Goal: Information Seeking & Learning: Find contact information

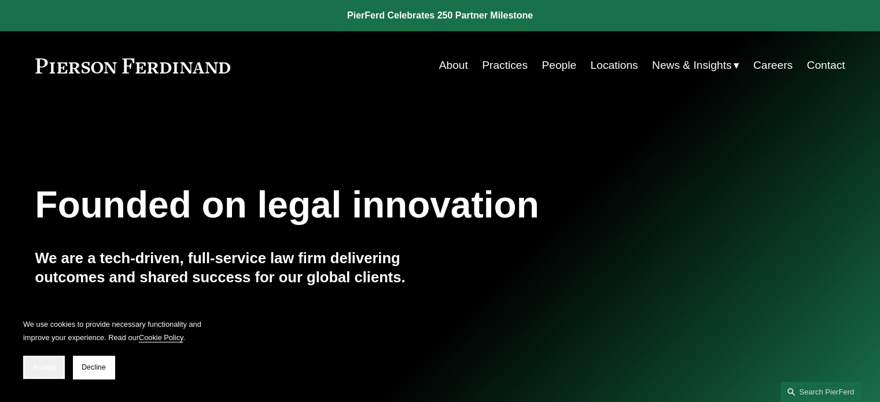
click at [46, 361] on button "Accept" at bounding box center [44, 367] width 42 height 23
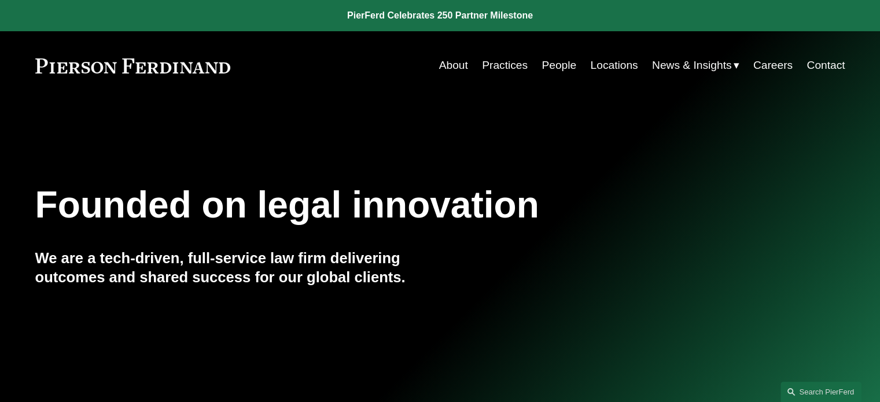
click at [553, 63] on link "People" at bounding box center [558, 65] width 35 height 22
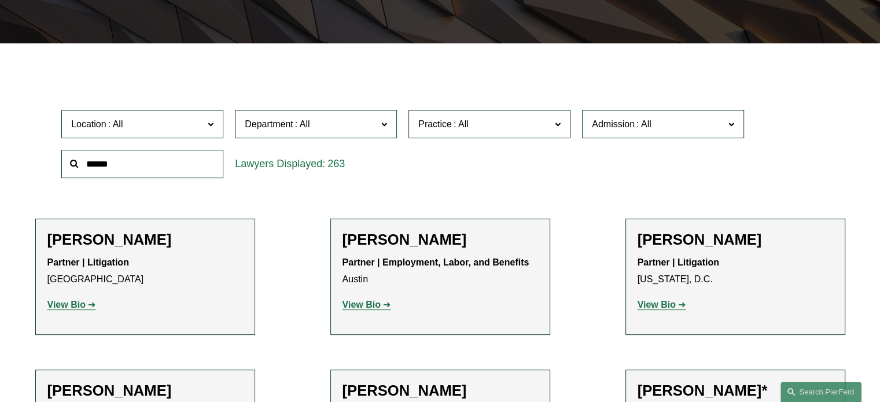
scroll to position [289, 0]
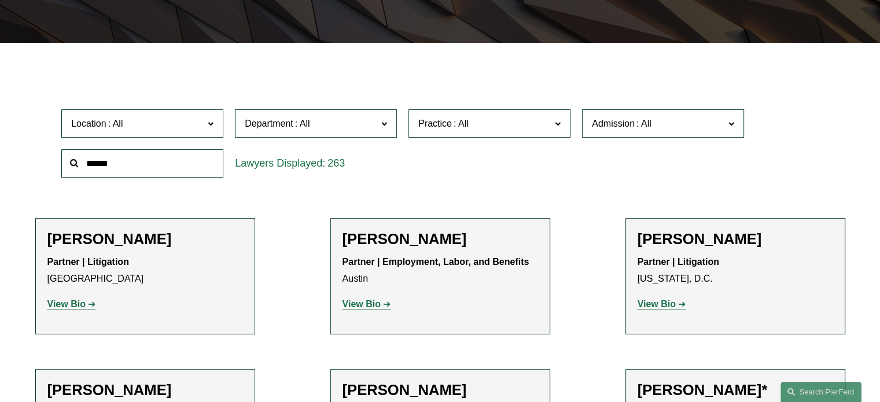
click at [112, 165] on input "text" at bounding box center [142, 163] width 162 height 28
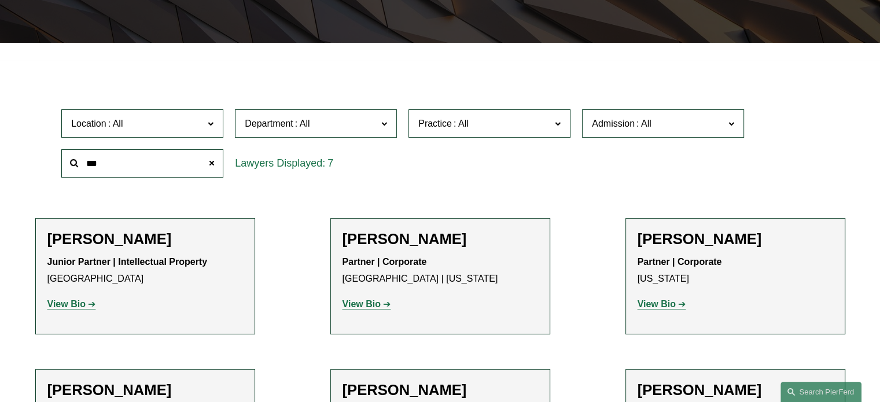
type input "***"
click at [367, 306] on strong "View Bio" at bounding box center [361, 304] width 38 height 10
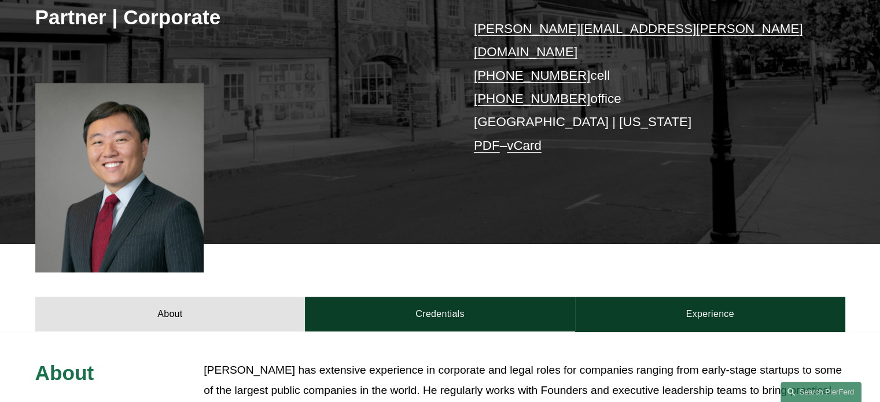
scroll to position [463, 0]
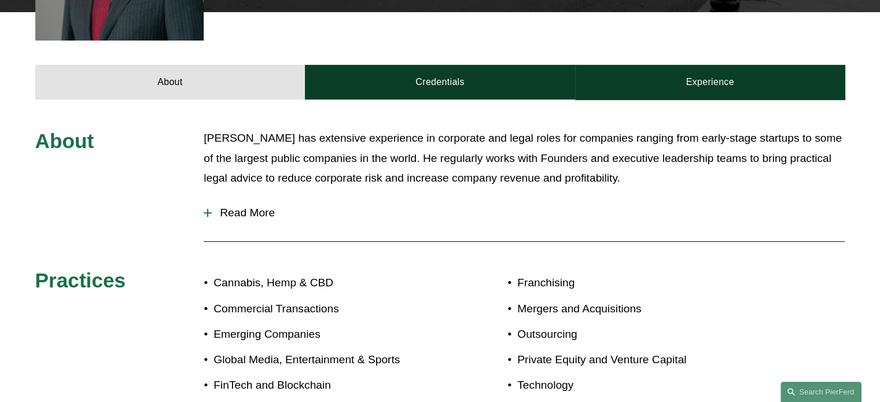
click at [208, 209] on div at bounding box center [208, 213] width 8 height 8
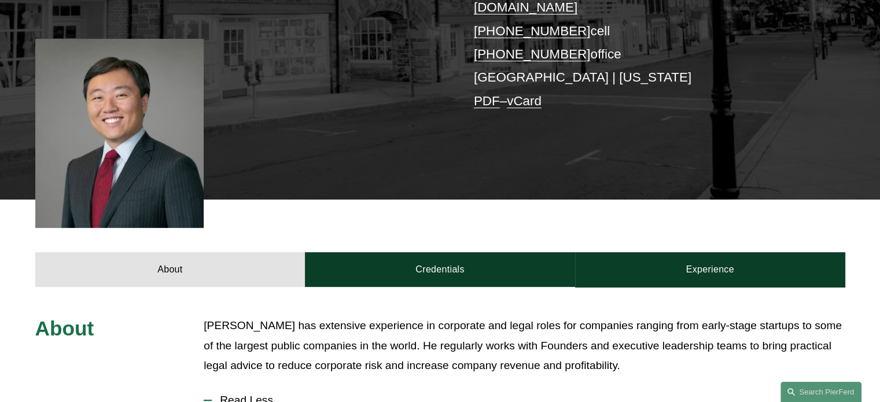
scroll to position [376, 0]
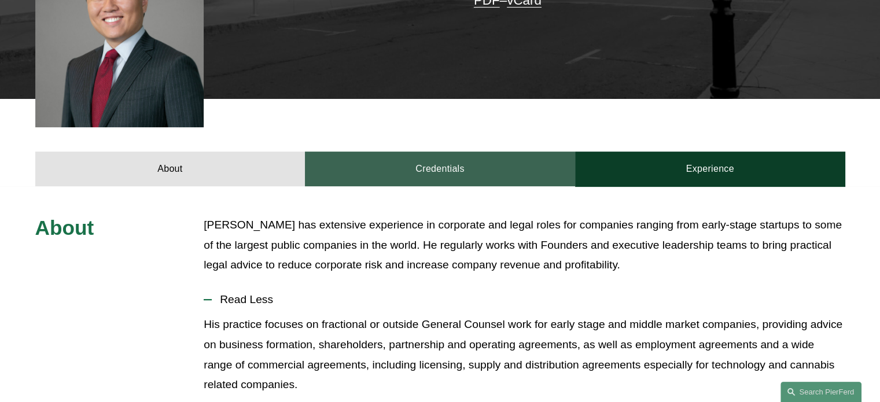
click at [437, 153] on link "Credentials" at bounding box center [440, 169] width 270 height 35
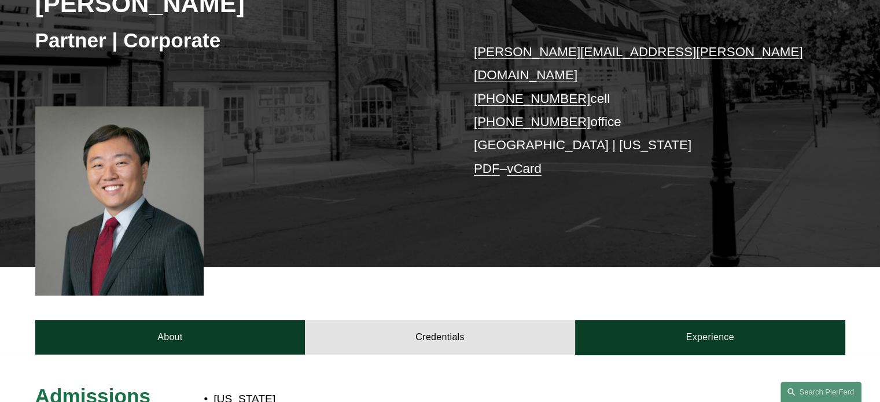
scroll to position [278, 0]
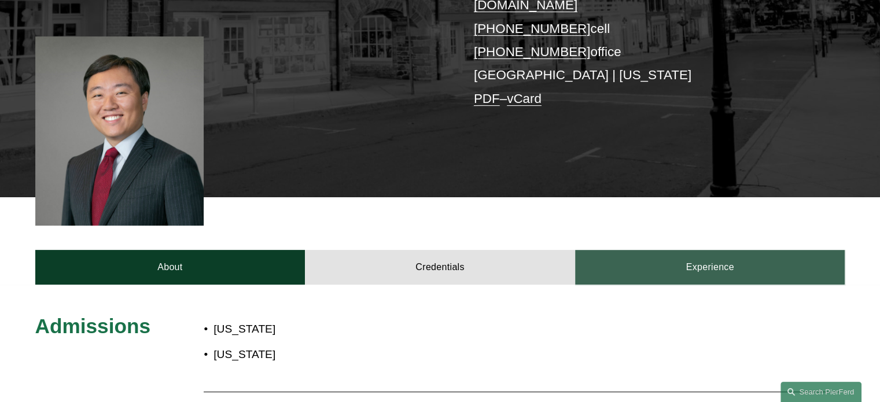
click at [692, 253] on link "Experience" at bounding box center [710, 267] width 270 height 35
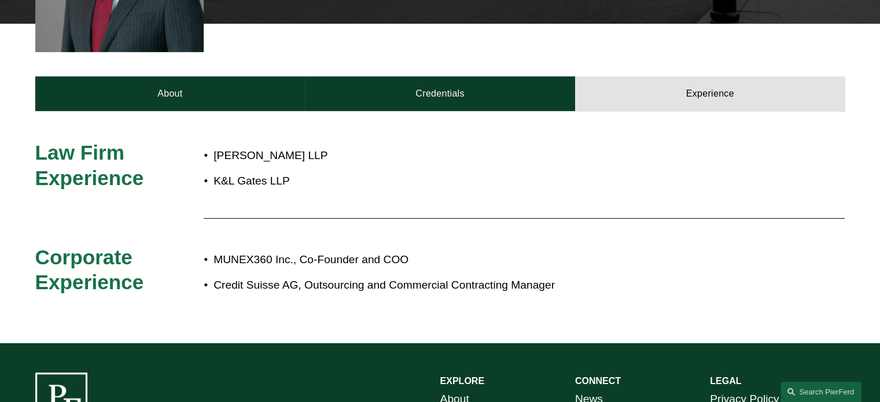
scroll to position [220, 0]
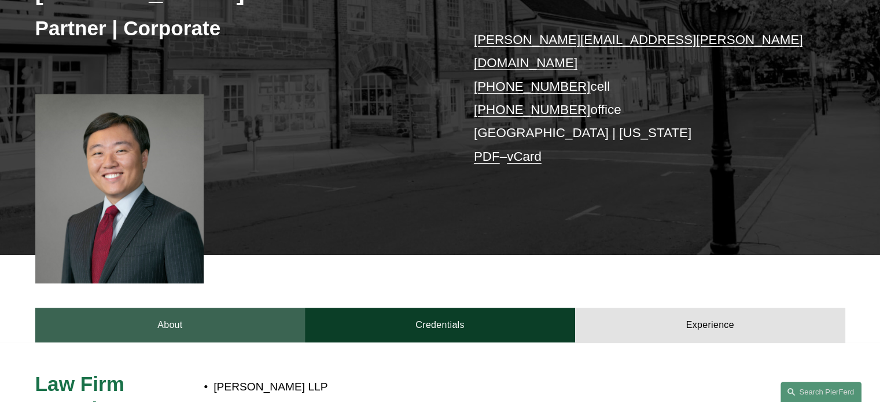
click at [180, 308] on link "About" at bounding box center [170, 325] width 270 height 35
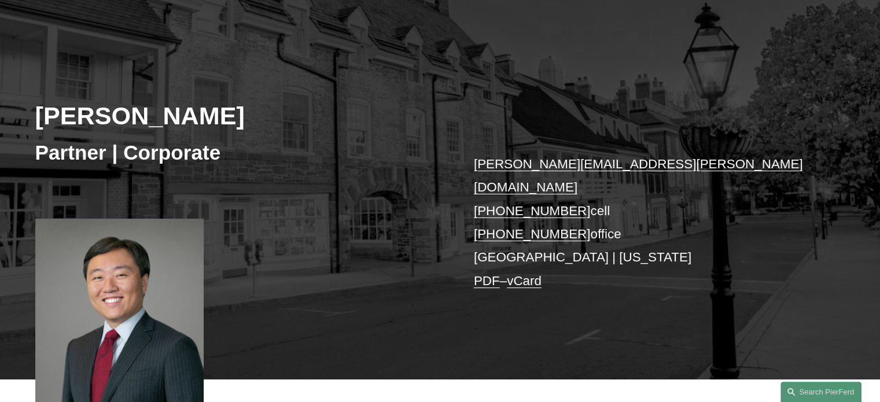
scroll to position [0, 0]
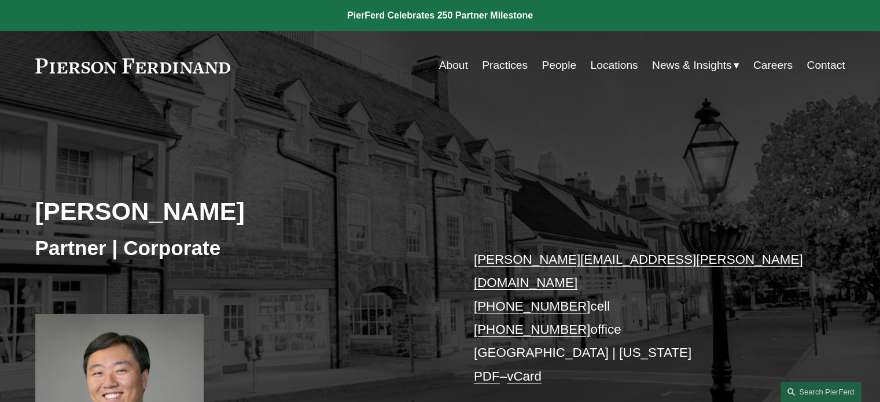
click at [443, 68] on link "About" at bounding box center [453, 65] width 29 height 22
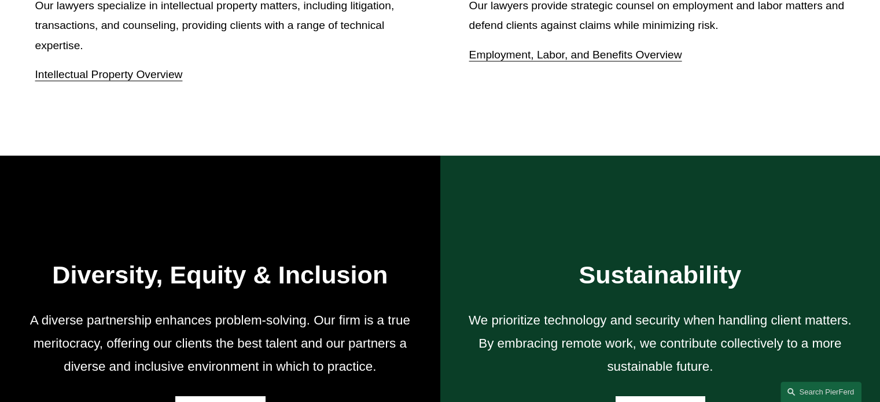
scroll to position [1677, 0]
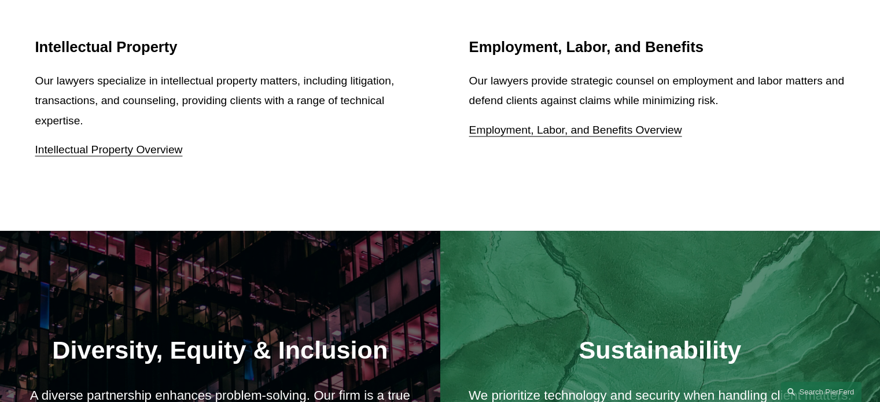
click at [592, 136] on link "Employment, Labor, and Benefits Overview" at bounding box center [575, 130] width 213 height 12
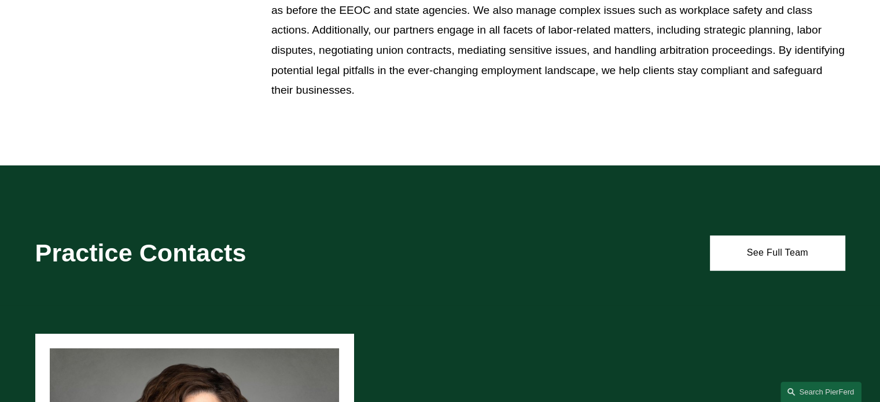
scroll to position [694, 0]
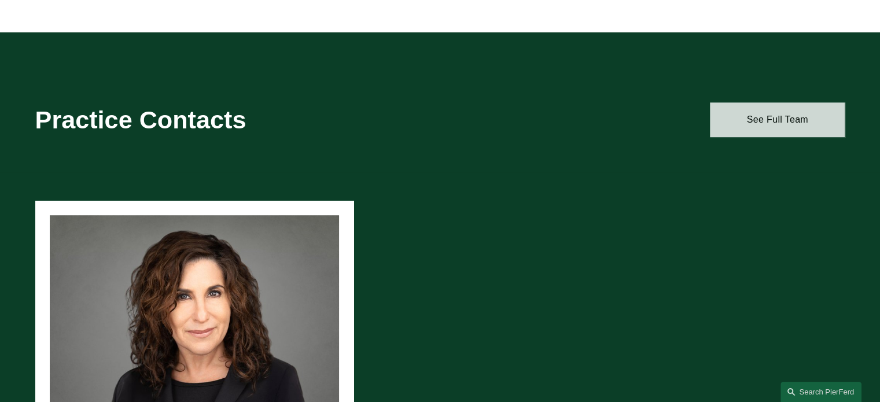
click at [770, 122] on link "See Full Team" at bounding box center [777, 119] width 135 height 35
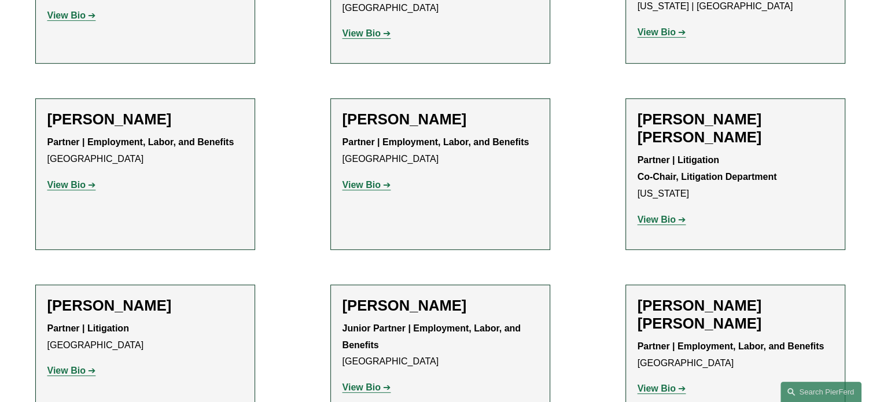
scroll to position [578, 0]
click at [68, 187] on strong "View Bio" at bounding box center [66, 184] width 38 height 10
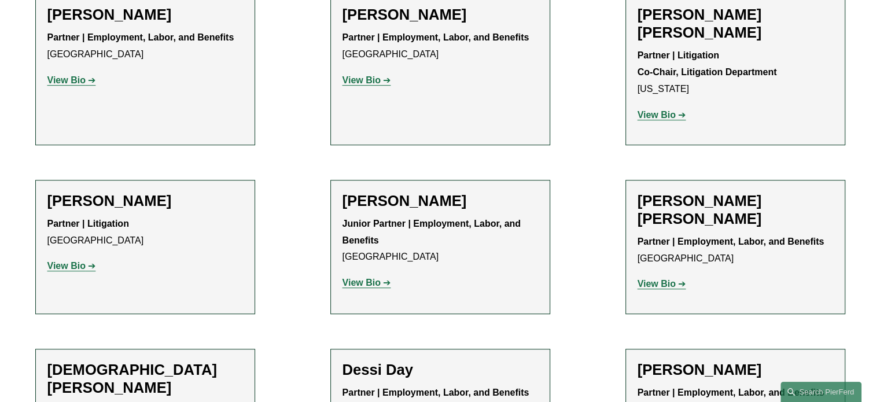
scroll to position [752, 0]
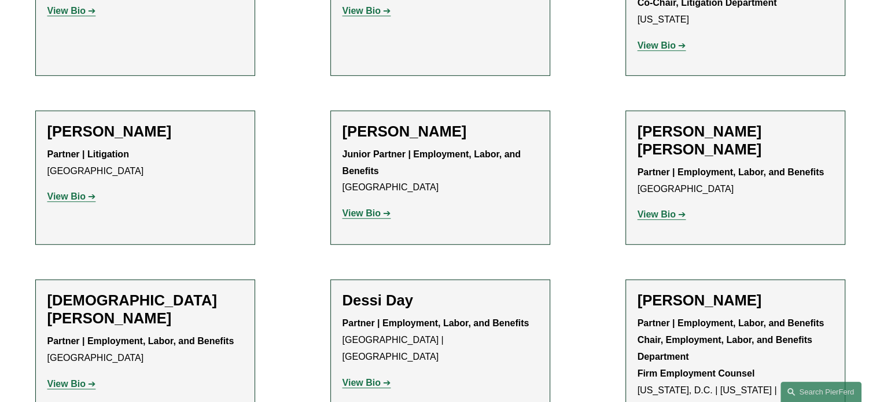
click at [657, 209] on strong "View Bio" at bounding box center [656, 214] width 38 height 10
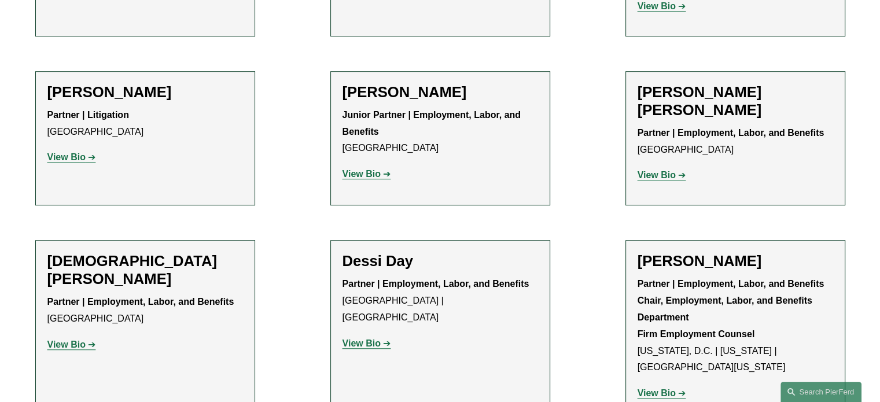
scroll to position [810, 0]
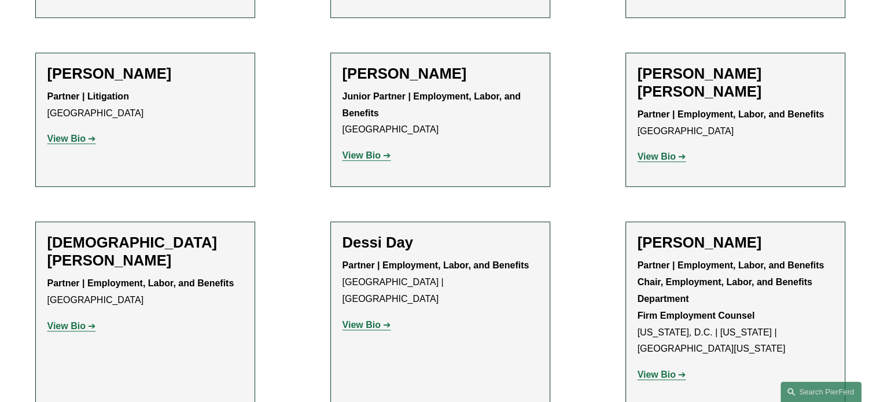
click at [86, 134] on link "View Bio" at bounding box center [71, 139] width 49 height 10
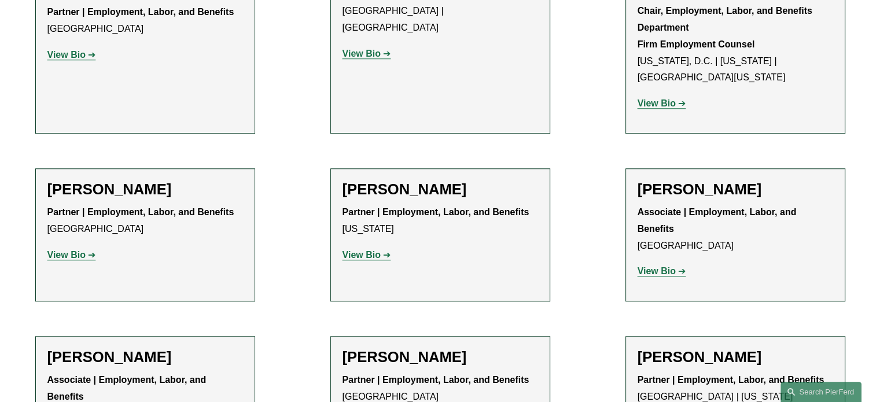
scroll to position [1099, 0]
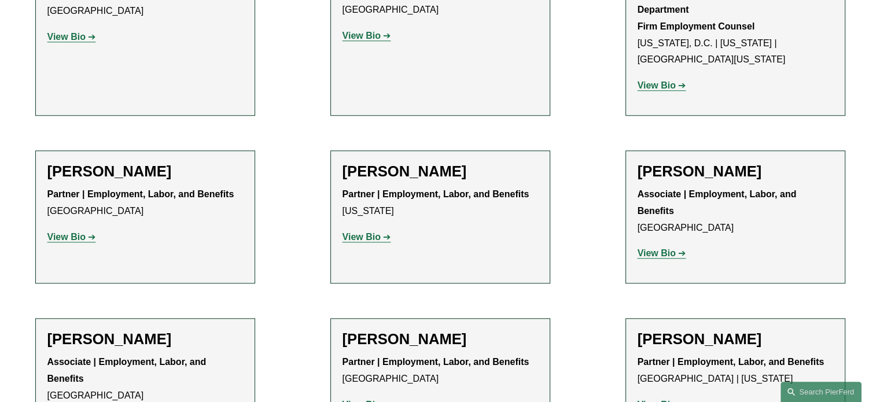
click at [363, 232] on strong "View Bio" at bounding box center [361, 237] width 38 height 10
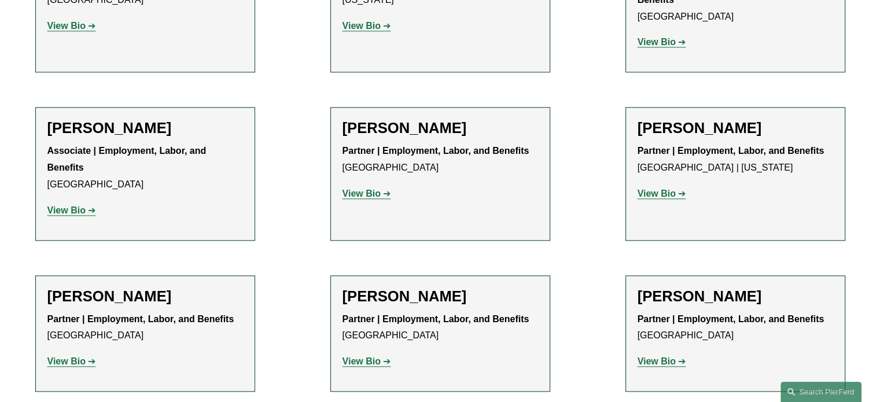
scroll to position [1330, 0]
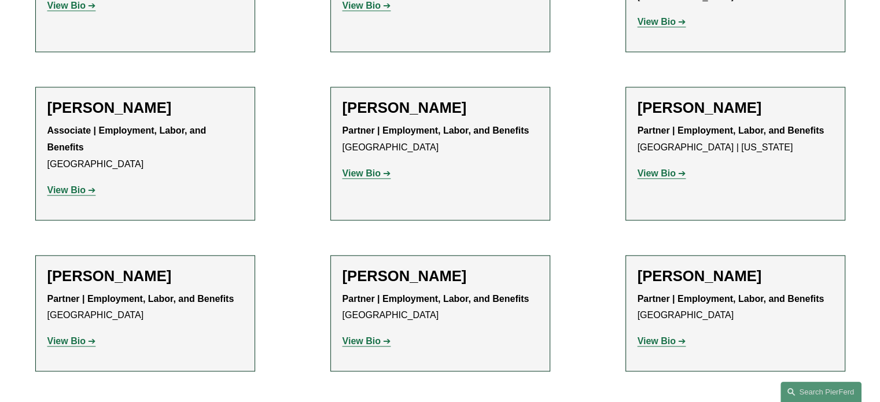
click at [367, 168] on strong "View Bio" at bounding box center [361, 173] width 38 height 10
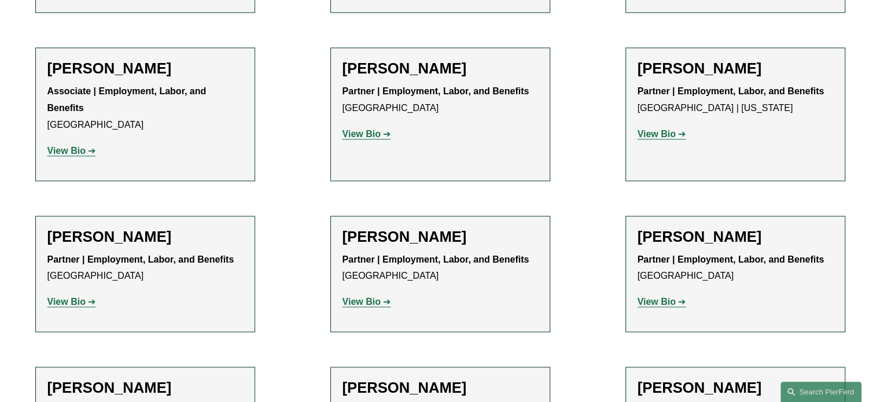
scroll to position [1446, 0]
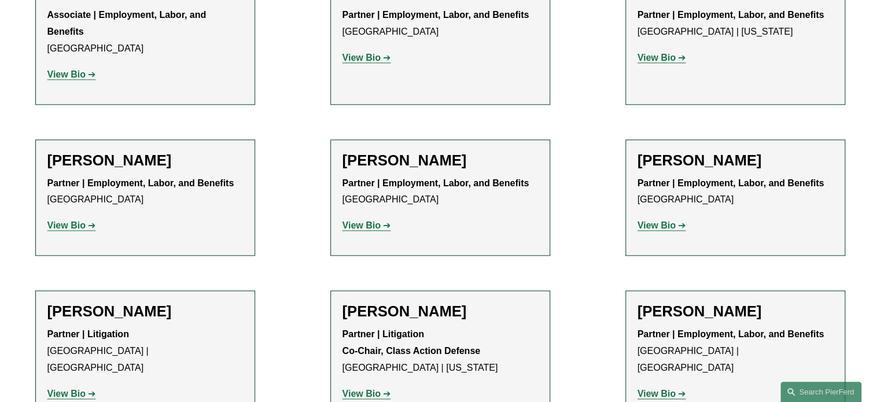
click at [655, 220] on strong "View Bio" at bounding box center [656, 225] width 38 height 10
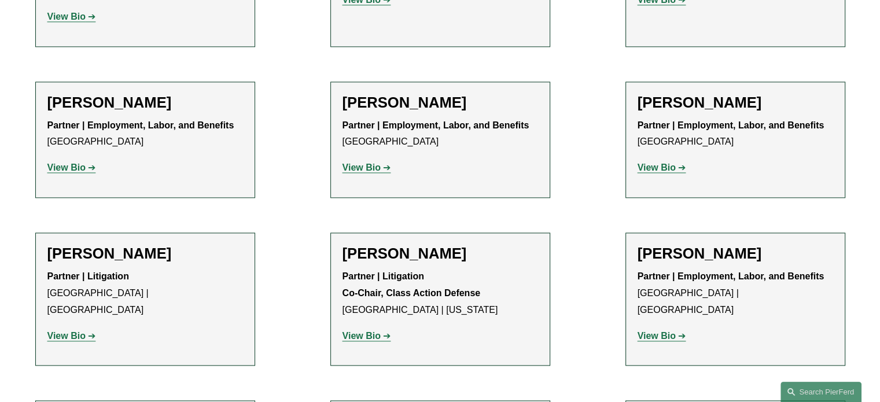
click at [62, 163] on strong "View Bio" at bounding box center [66, 168] width 38 height 10
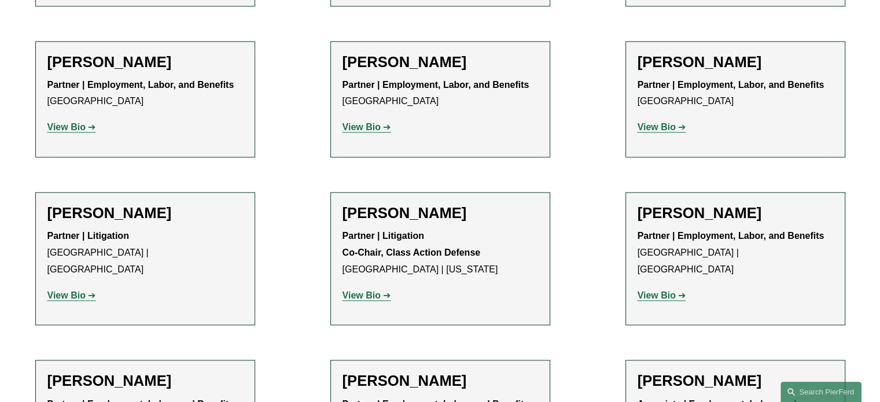
scroll to position [1620, 0]
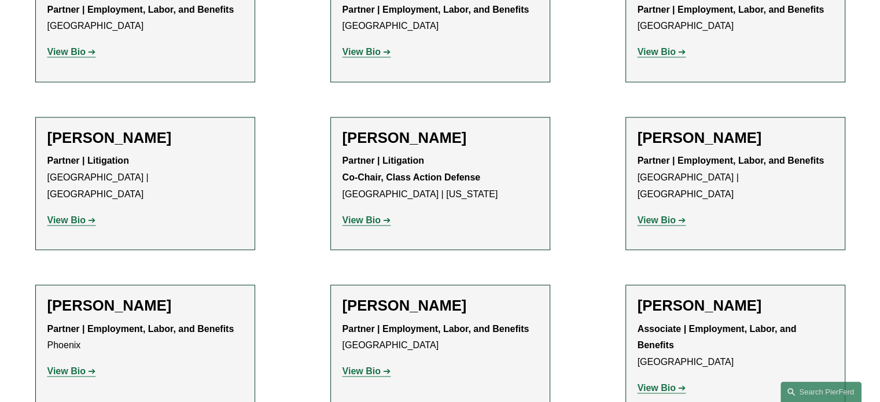
click at [56, 215] on strong "View Bio" at bounding box center [66, 220] width 38 height 10
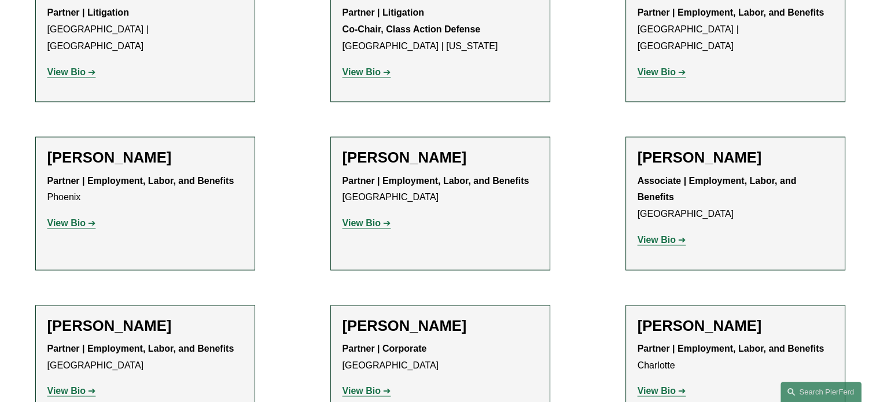
scroll to position [1793, 0]
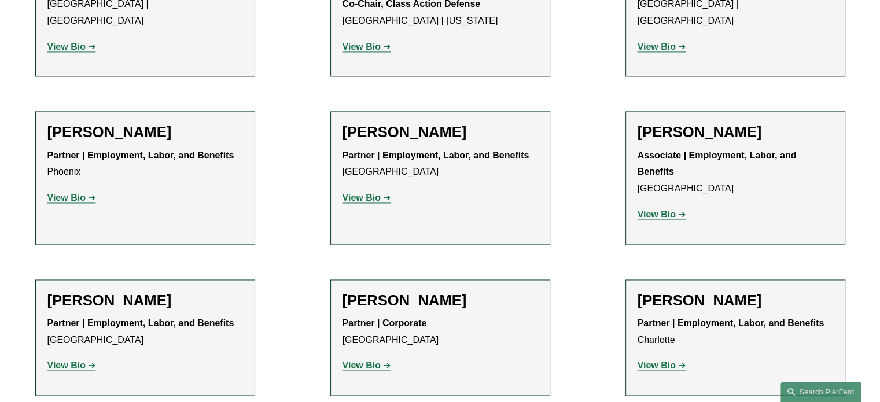
click at [366, 193] on strong "View Bio" at bounding box center [361, 198] width 38 height 10
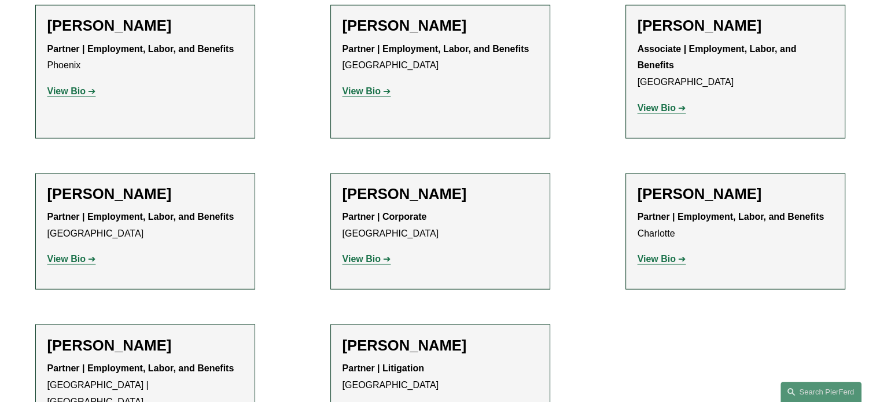
scroll to position [1851, 0]
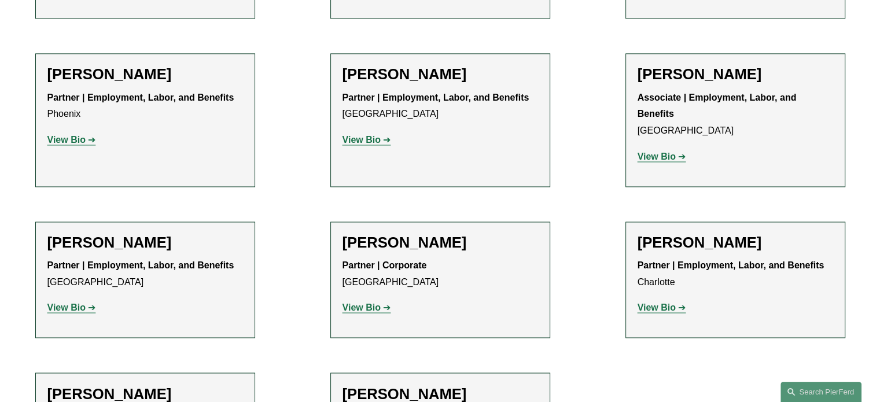
click at [72, 132] on p "View Bio" at bounding box center [145, 140] width 196 height 17
click at [74, 135] on strong "View Bio" at bounding box center [66, 140] width 38 height 10
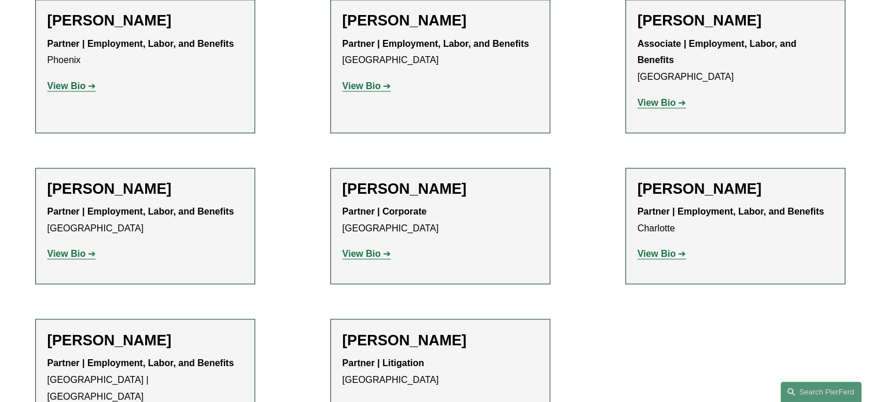
scroll to position [1967, 0]
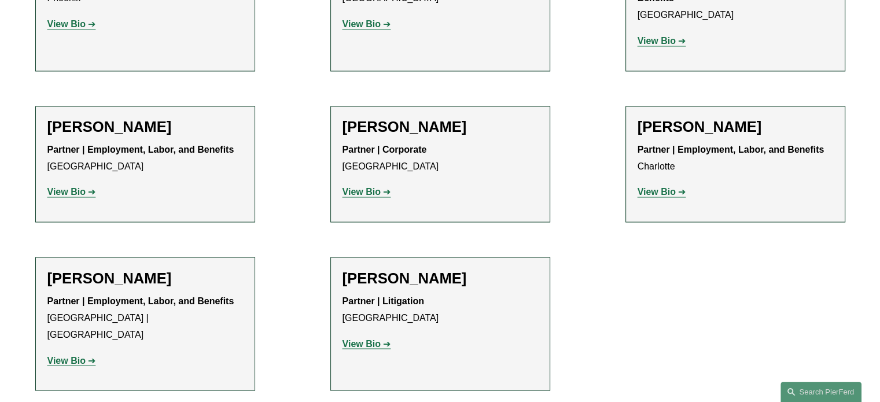
click at [78, 187] on strong "View Bio" at bounding box center [66, 192] width 38 height 10
click at [356, 187] on strong "View Bio" at bounding box center [361, 192] width 38 height 10
click at [651, 187] on strong "View Bio" at bounding box center [656, 192] width 38 height 10
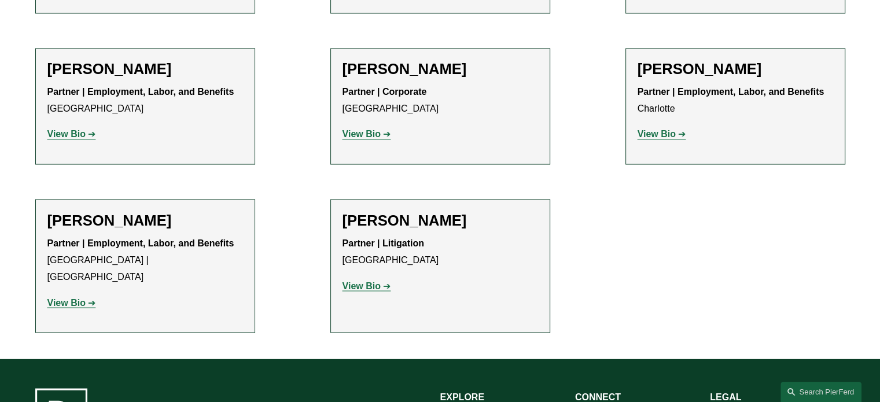
scroll to position [2140, 0]
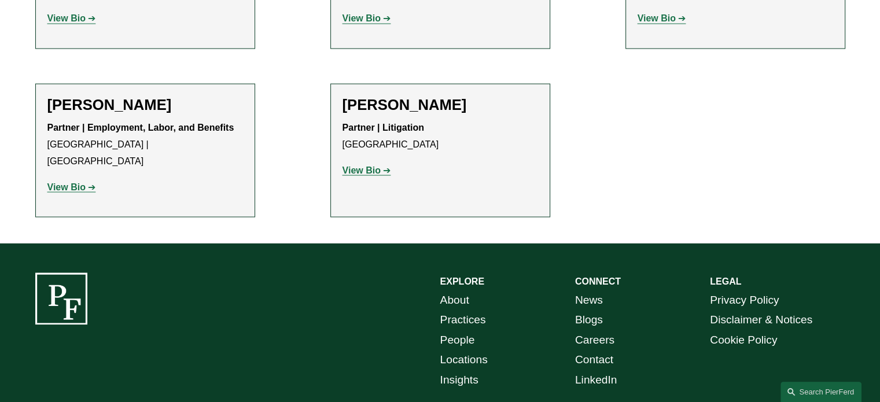
click at [359, 165] on strong "View Bio" at bounding box center [361, 170] width 38 height 10
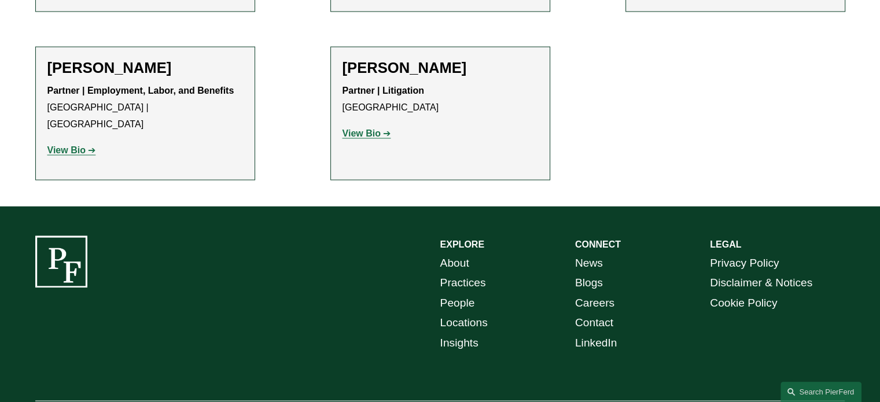
scroll to position [2177, 0]
click at [459, 293] on link "People" at bounding box center [457, 303] width 35 height 20
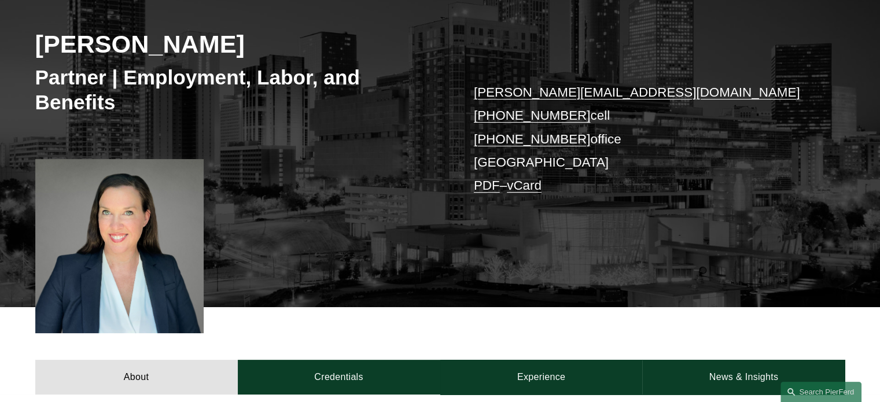
scroll to position [289, 0]
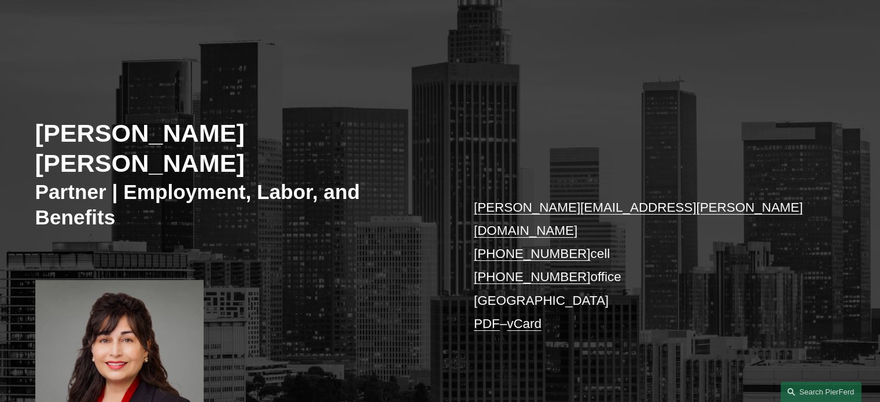
scroll to position [174, 0]
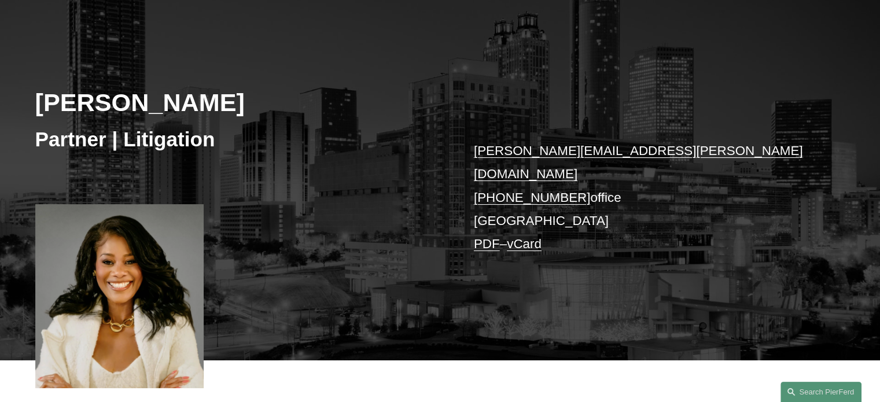
scroll to position [116, 0]
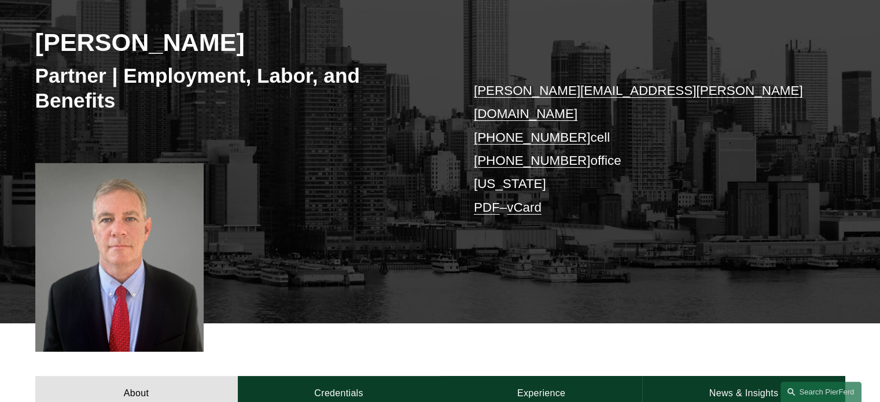
scroll to position [174, 0]
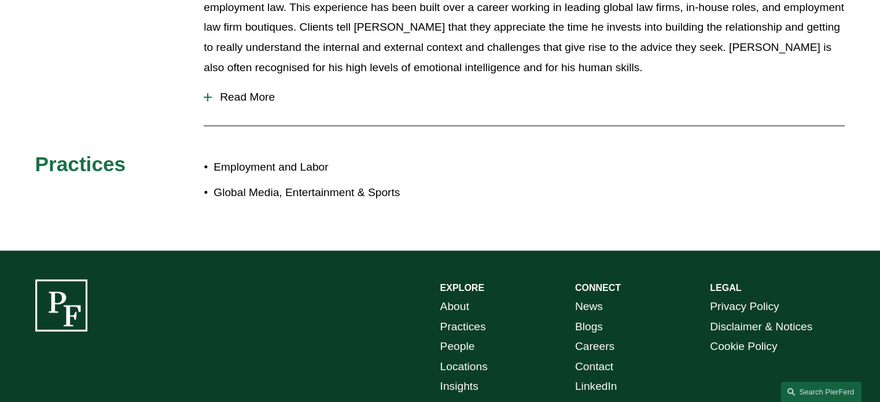
scroll to position [174, 0]
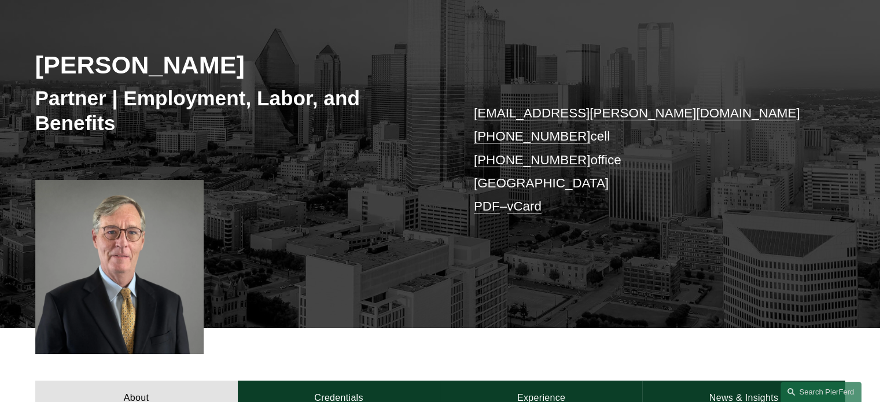
scroll to position [174, 0]
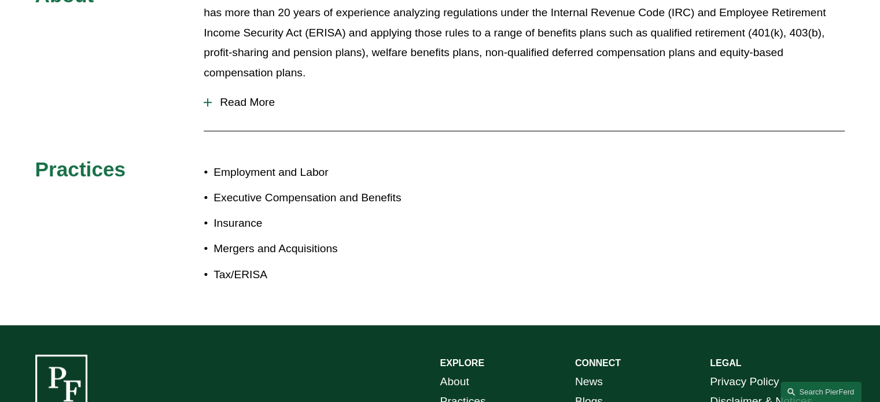
scroll to position [174, 0]
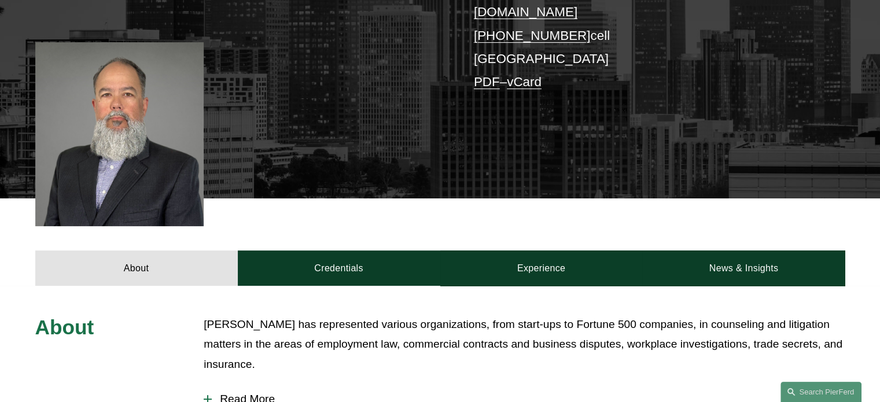
scroll to position [289, 0]
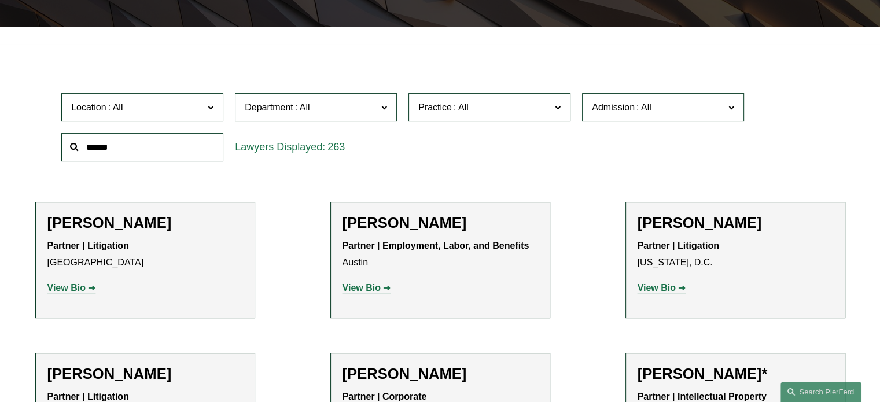
scroll to position [347, 0]
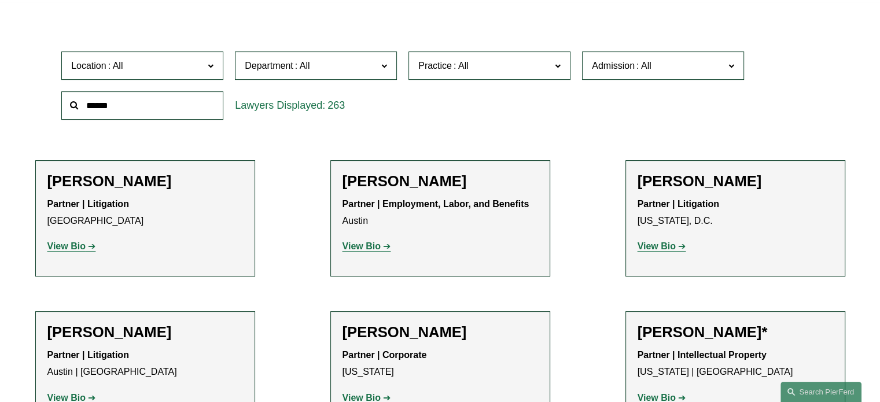
click at [210, 66] on span at bounding box center [211, 65] width 6 height 15
click at [0, 0] on link "[US_STATE]" at bounding box center [0, 0] width 0 height 0
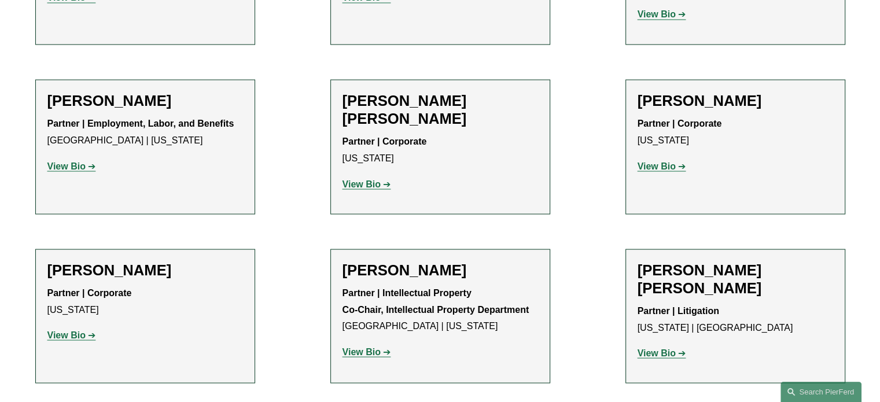
scroll to position [2181, 0]
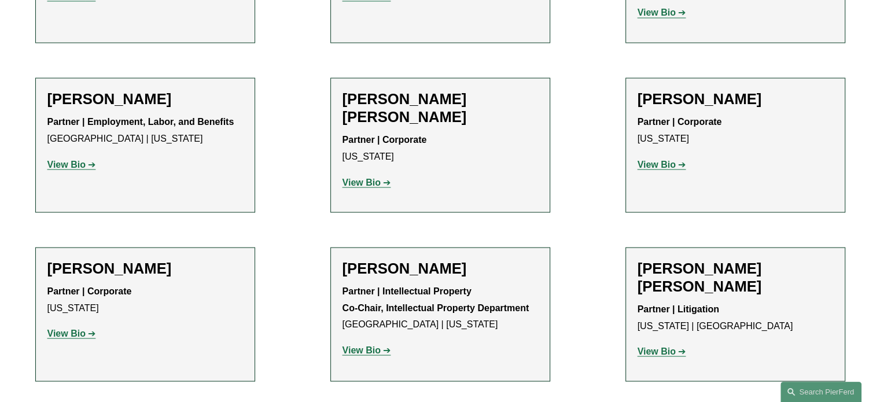
click at [66, 328] on strong "View Bio" at bounding box center [66, 333] width 38 height 10
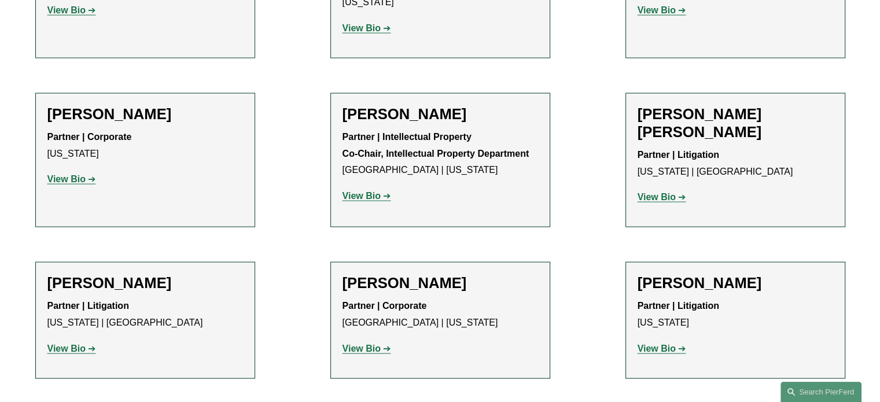
scroll to position [2354, 0]
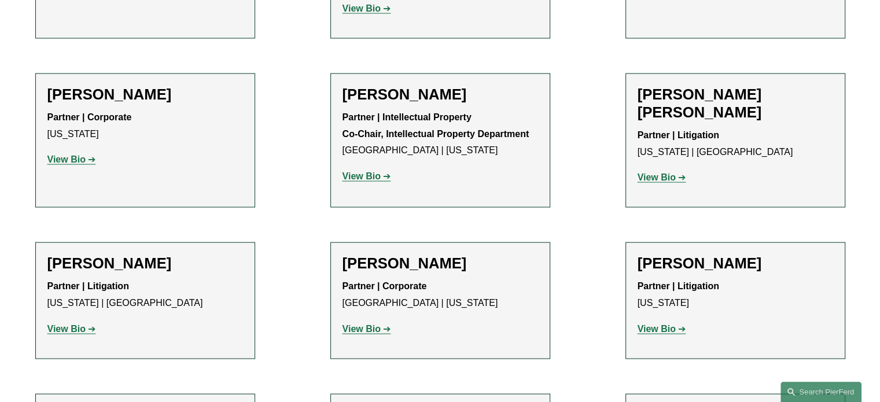
click at [81, 324] on strong "View Bio" at bounding box center [66, 329] width 38 height 10
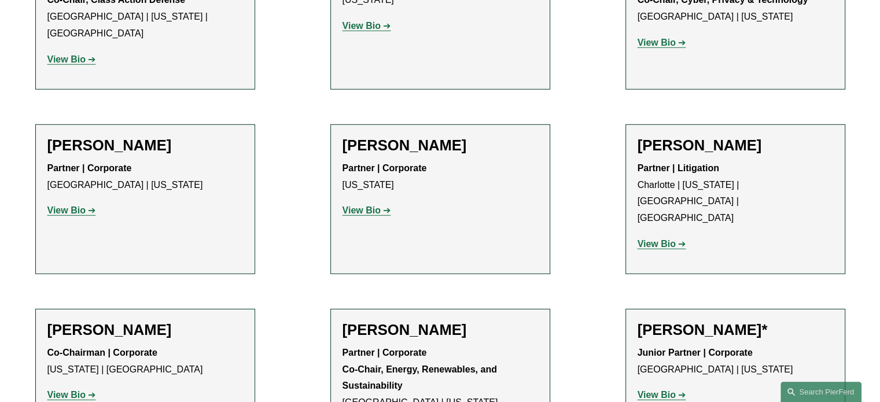
scroll to position [3395, 0]
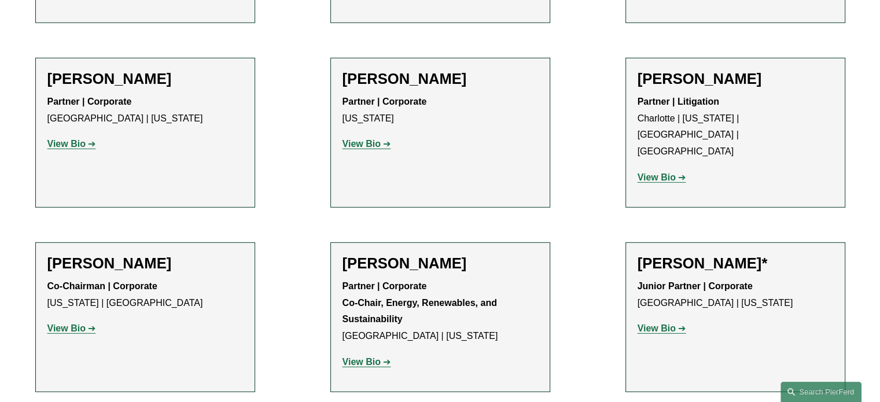
click at [651, 323] on strong "View Bio" at bounding box center [656, 328] width 38 height 10
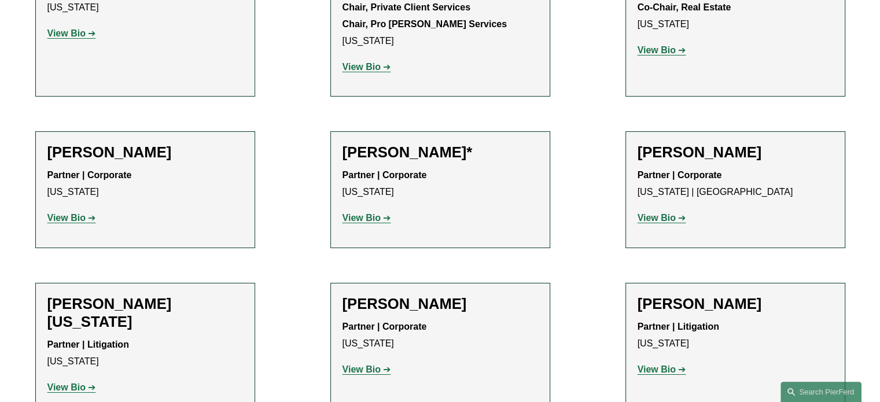
scroll to position [4123, 0]
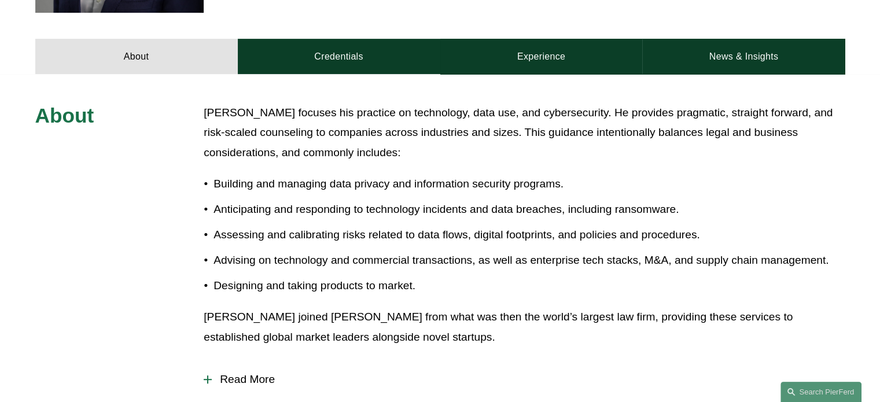
scroll to position [463, 0]
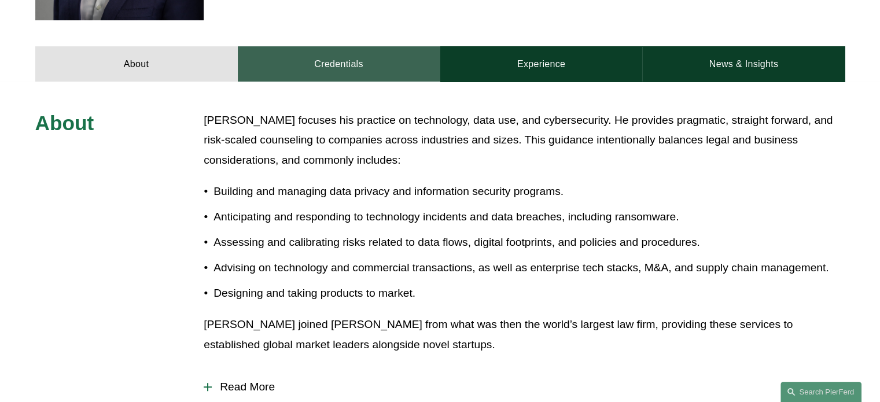
click at [346, 76] on link "Credentials" at bounding box center [339, 63] width 202 height 35
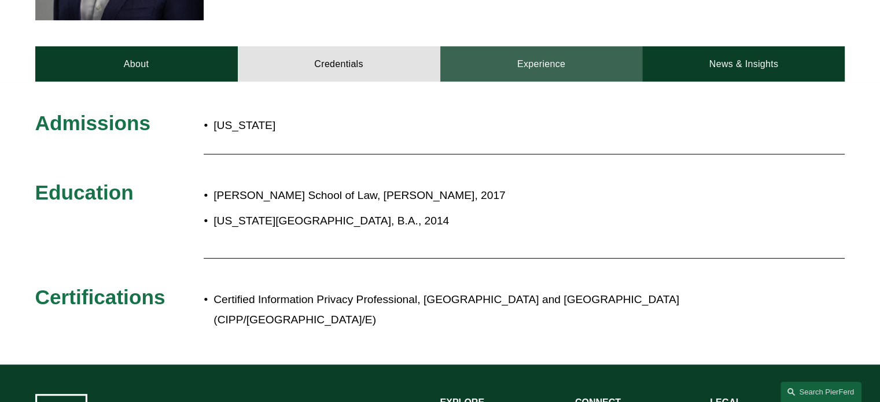
click at [538, 64] on link "Experience" at bounding box center [541, 63] width 202 height 35
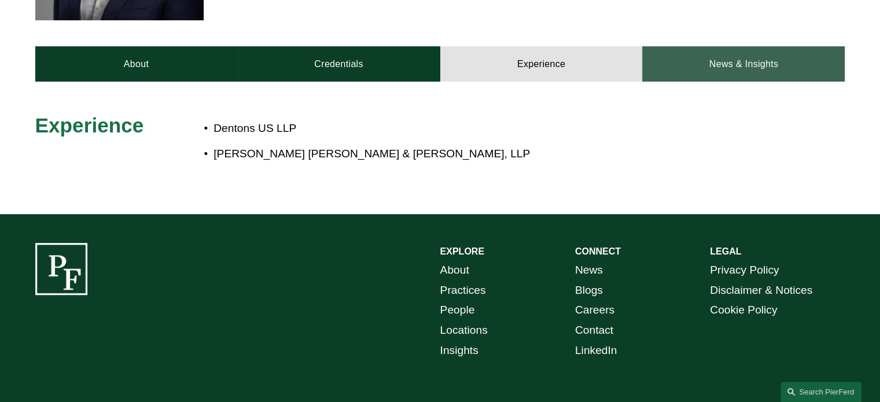
click at [744, 63] on link "News & Insights" at bounding box center [743, 63] width 202 height 35
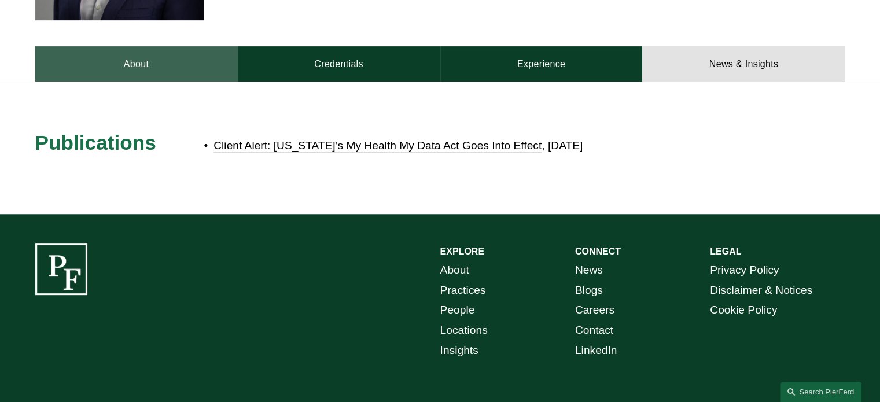
click at [117, 68] on link "About" at bounding box center [136, 63] width 202 height 35
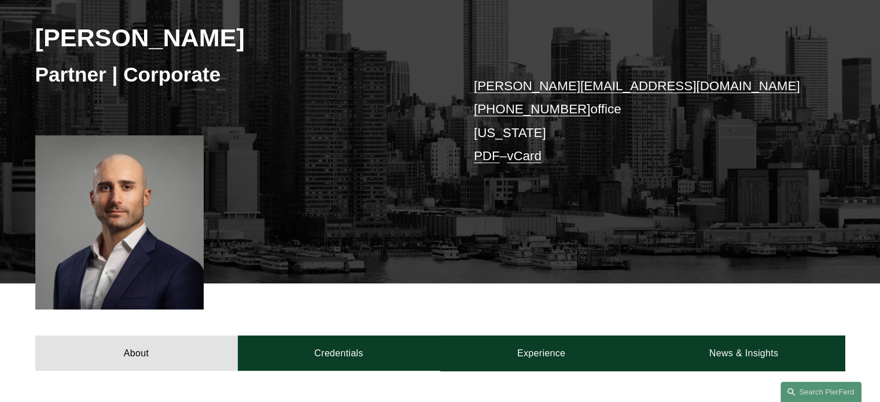
scroll to position [0, 0]
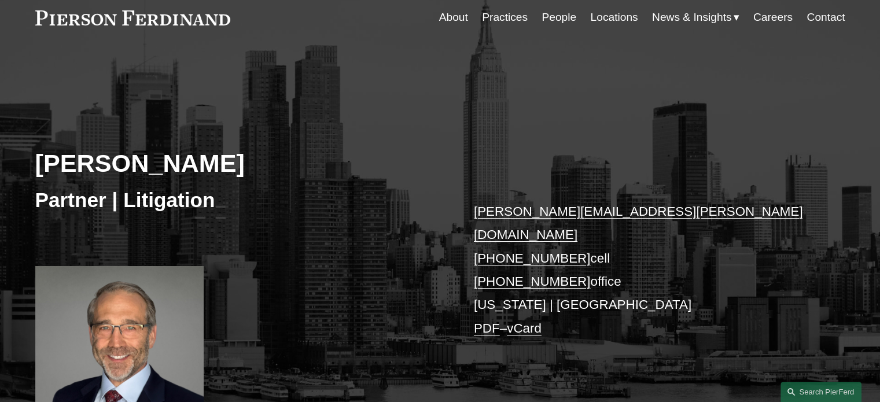
scroll to position [174, 0]
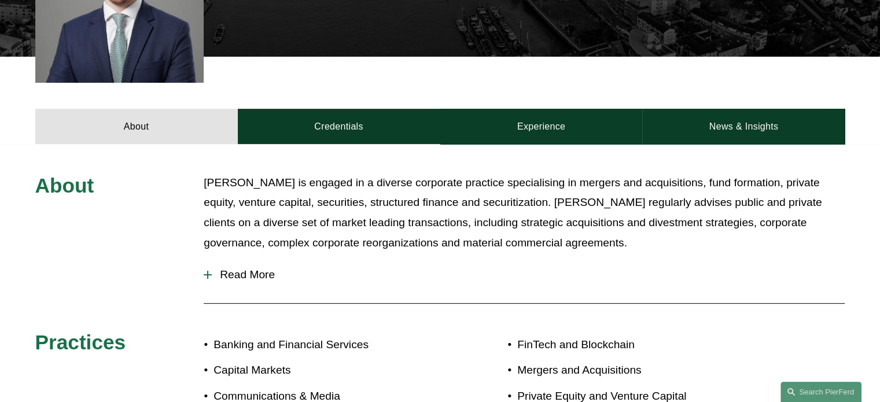
scroll to position [227, 0]
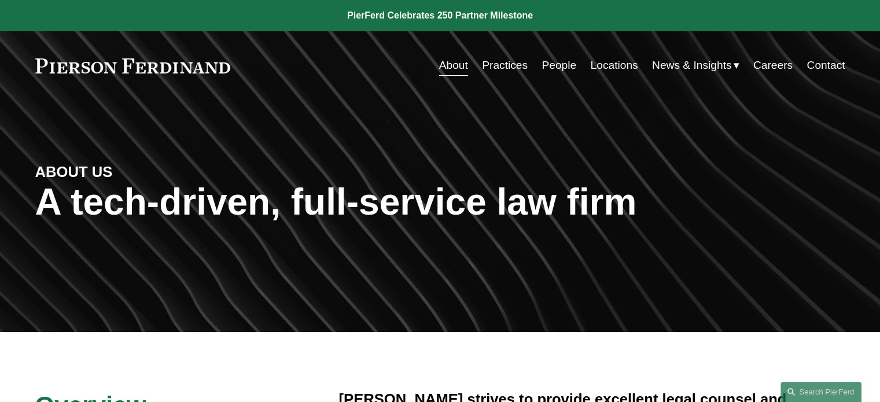
click at [544, 65] on link "People" at bounding box center [558, 65] width 35 height 22
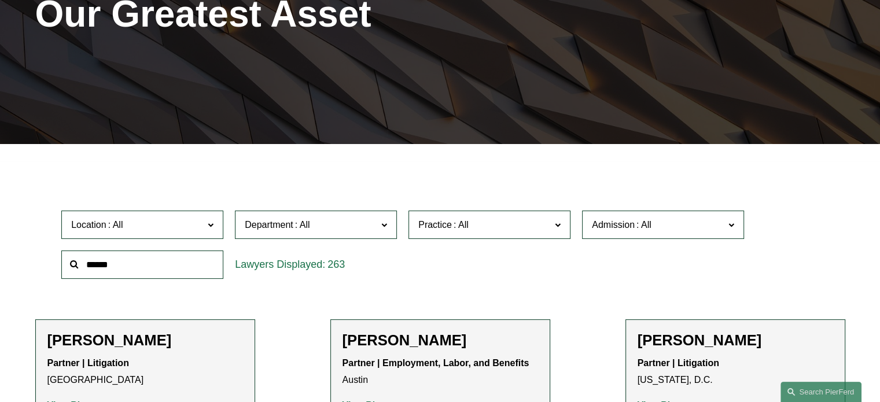
scroll to position [405, 0]
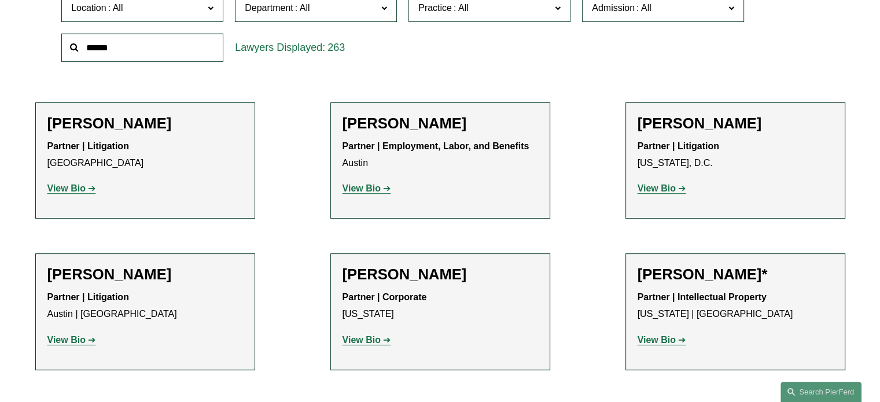
click at [115, 47] on input "text" at bounding box center [142, 48] width 162 height 28
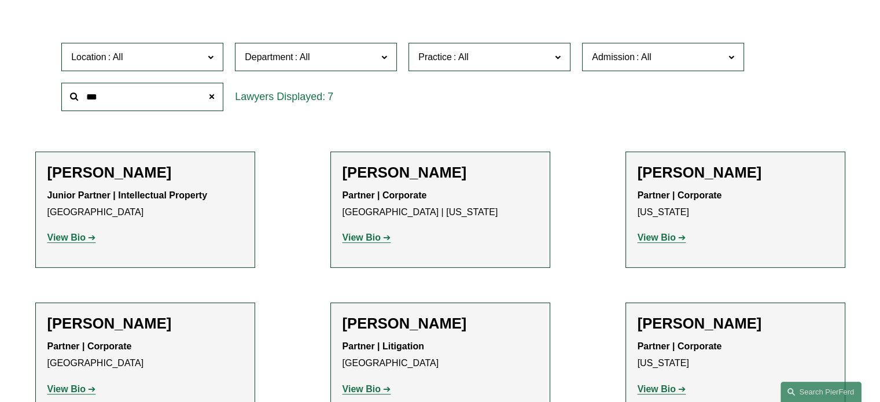
scroll to position [347, 0]
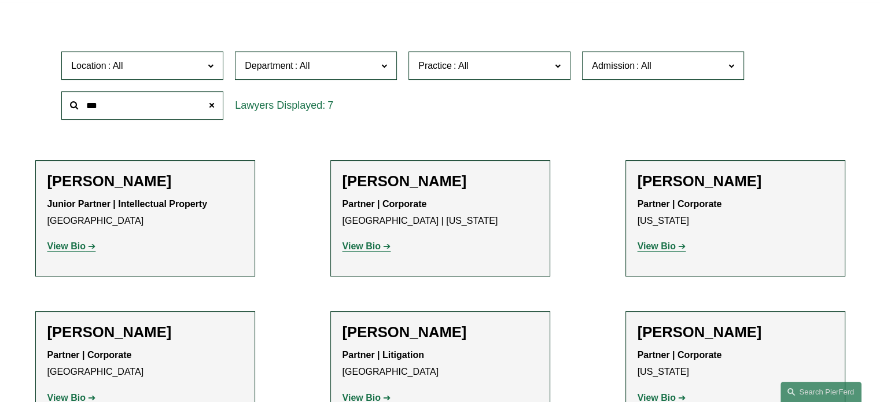
type input "***"
click at [403, 182] on h2 "[PERSON_NAME]" at bounding box center [440, 181] width 196 height 18
click at [373, 249] on strong "View Bio" at bounding box center [361, 246] width 38 height 10
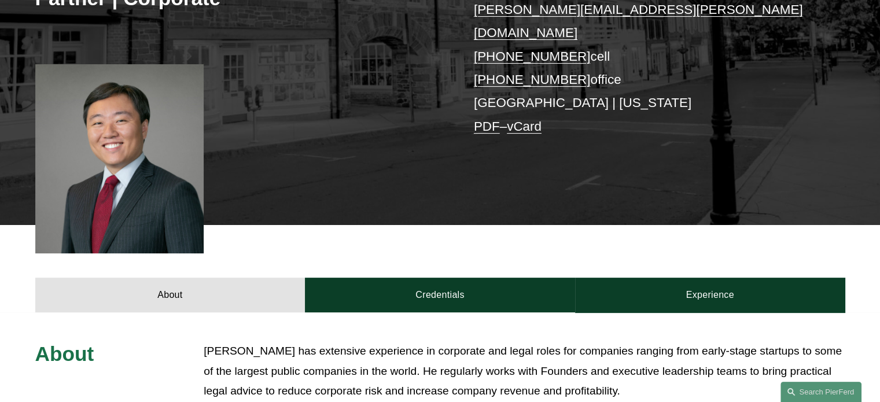
scroll to position [405, 0]
